Goal: Check status: Check status

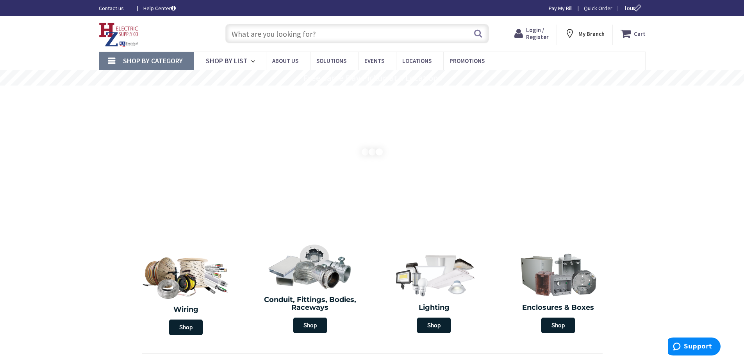
click at [529, 35] on span "Login / Register" at bounding box center [537, 33] width 23 height 14
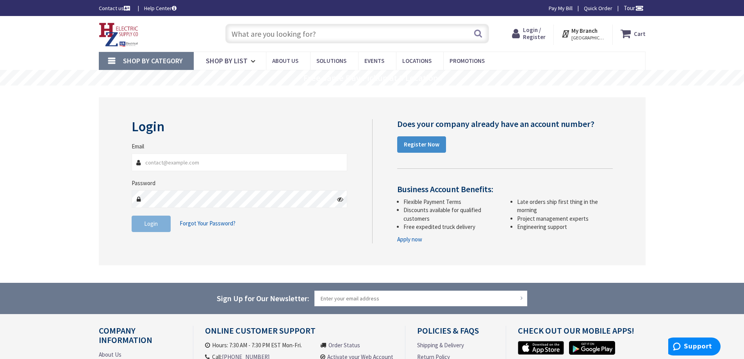
click at [188, 162] on input "Email" at bounding box center [240, 162] width 216 height 18
type input "[EMAIL_ADDRESS][DOMAIN_NAME]"
click at [152, 226] on span "Login" at bounding box center [151, 223] width 14 height 7
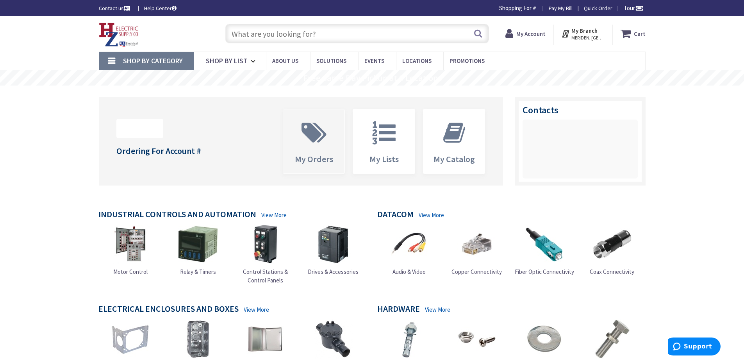
click at [329, 154] on span "My Orders" at bounding box center [314, 158] width 38 height 11
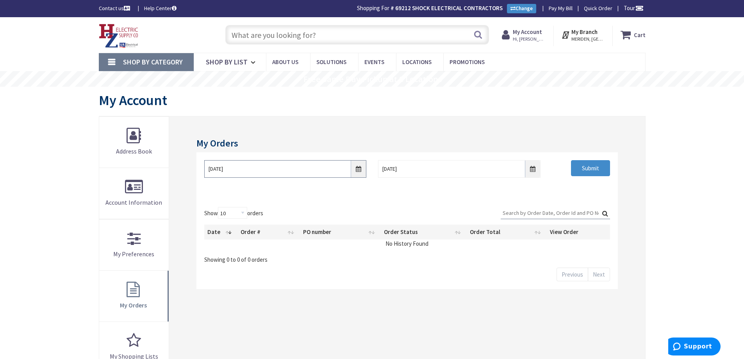
click at [357, 167] on input "9/26/2025" at bounding box center [285, 169] width 162 height 18
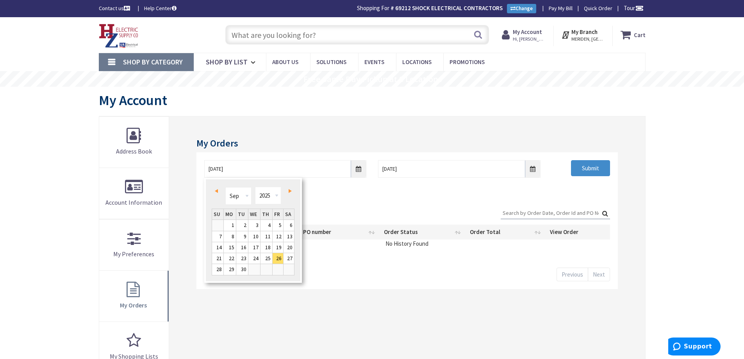
click at [217, 188] on link "Prev" at bounding box center [217, 191] width 11 height 11
click at [219, 248] on link "10" at bounding box center [217, 247] width 11 height 11
type input "08/10/2025"
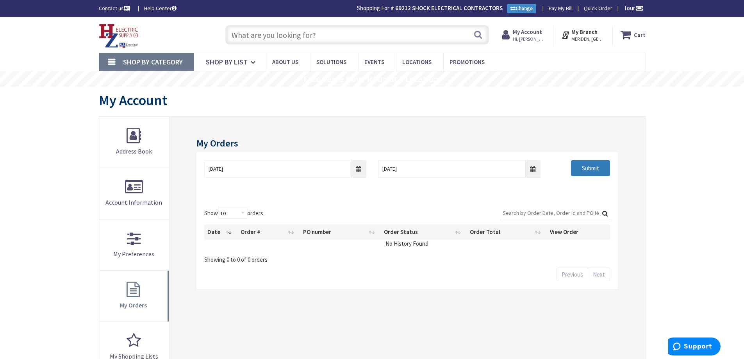
click at [583, 169] on input "Submit" at bounding box center [590, 168] width 39 height 16
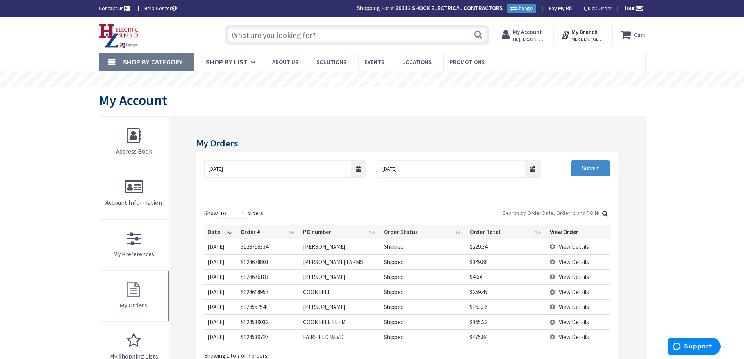
click at [560, 321] on span "View Details" at bounding box center [574, 321] width 30 height 7
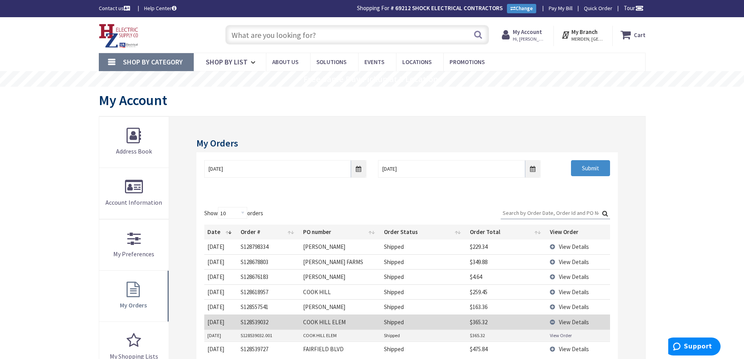
click at [552, 337] on link "View Order" at bounding box center [561, 335] width 22 height 7
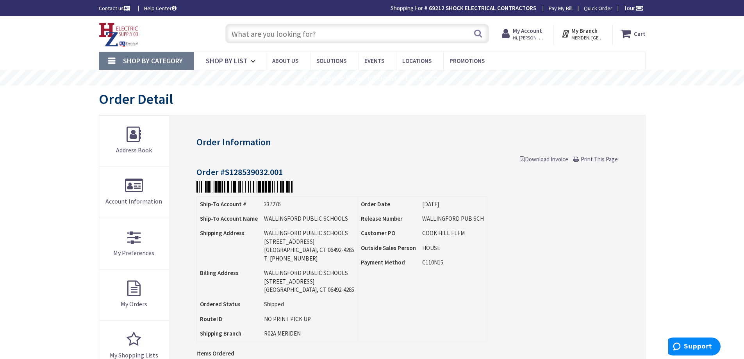
click at [551, 159] on span "Download Invoice" at bounding box center [544, 158] width 48 height 7
